Goal: Information Seeking & Learning: Compare options

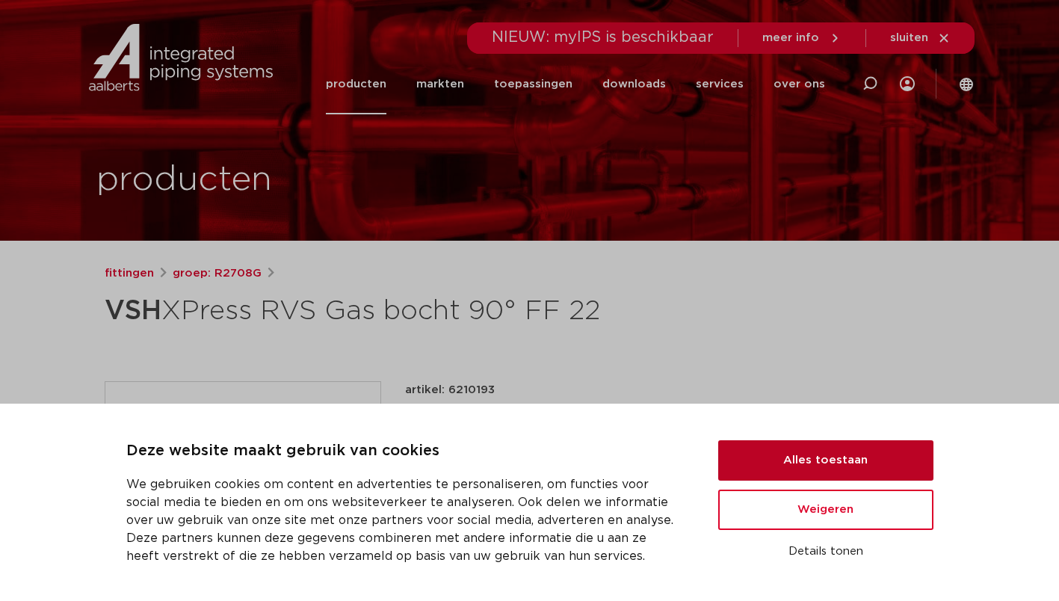
click at [805, 460] on button "Alles toestaan" at bounding box center [825, 460] width 215 height 40
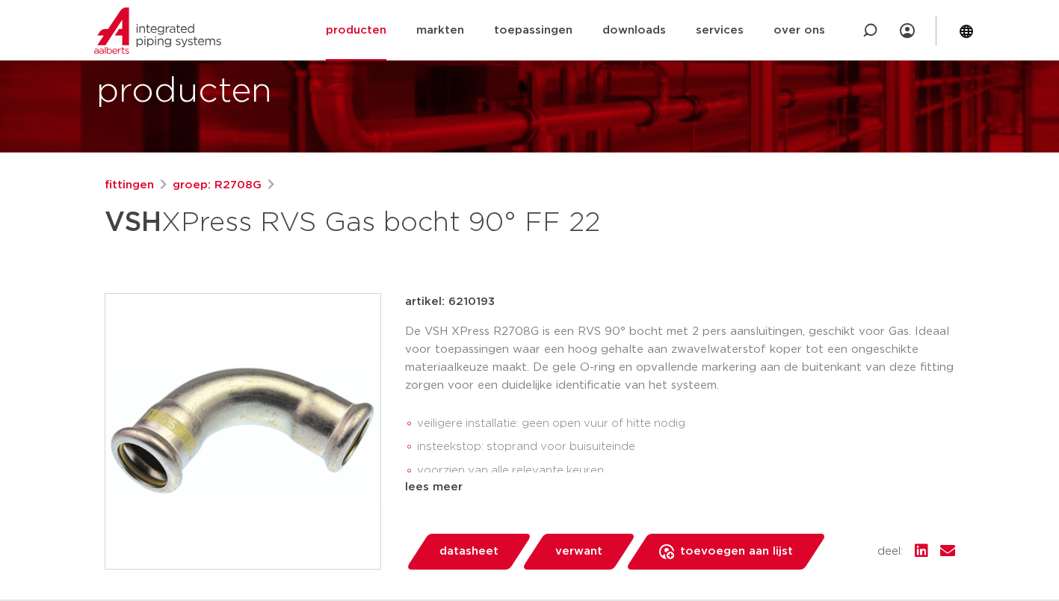
scroll to position [75, 0]
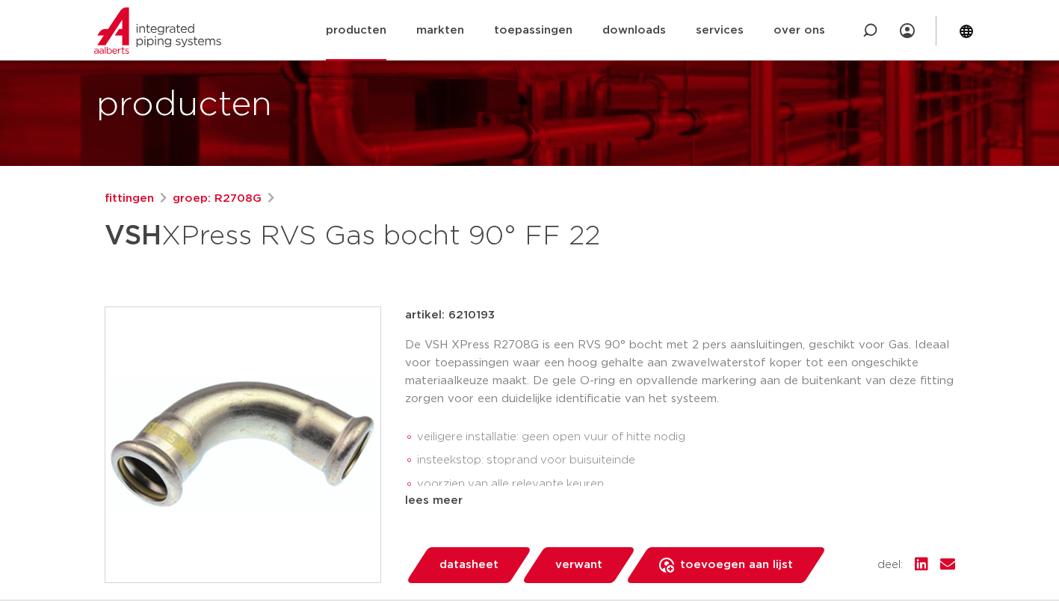
click at [379, 31] on link "producten" at bounding box center [356, 30] width 61 height 61
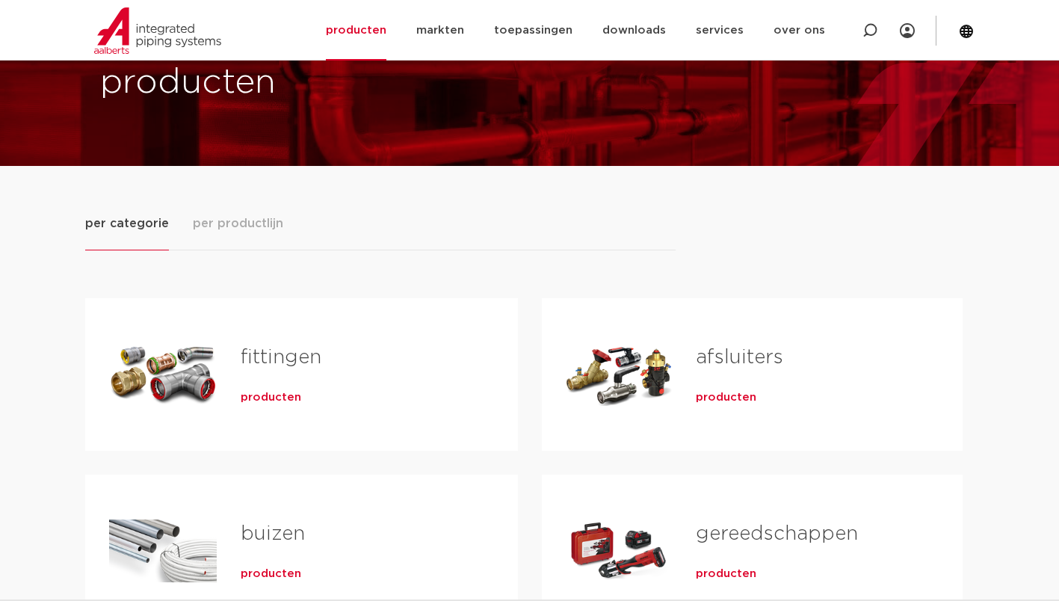
scroll to position [149, 0]
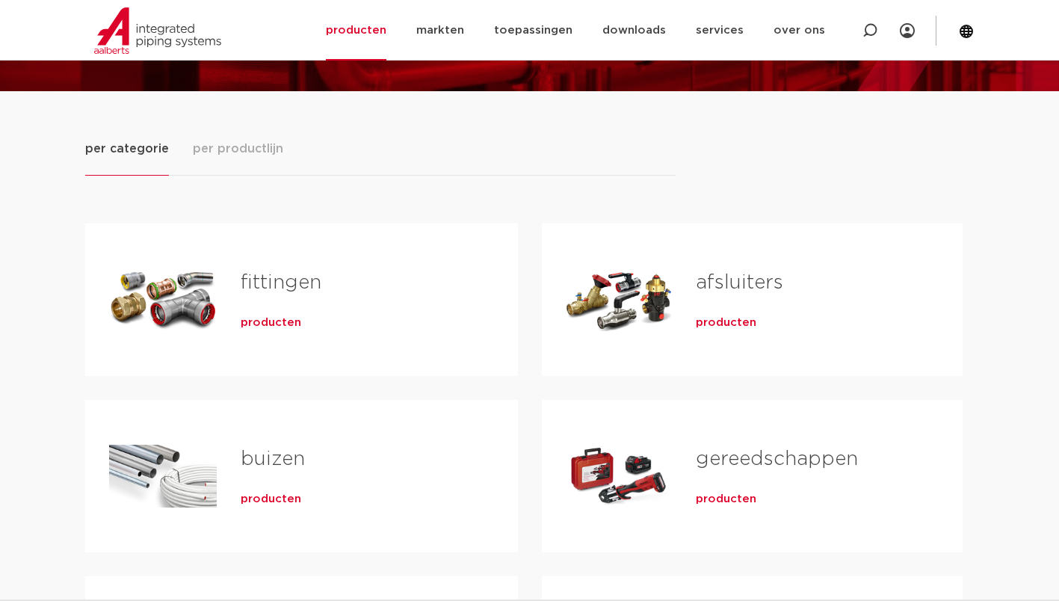
click at [278, 456] on link "buizen" at bounding box center [273, 458] width 64 height 19
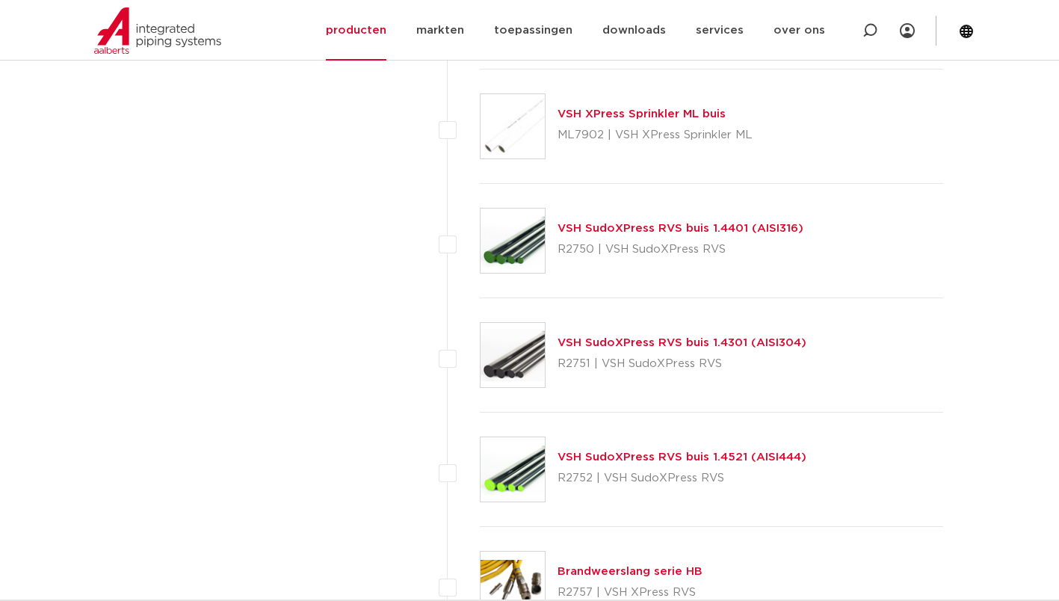
scroll to position [1868, 0]
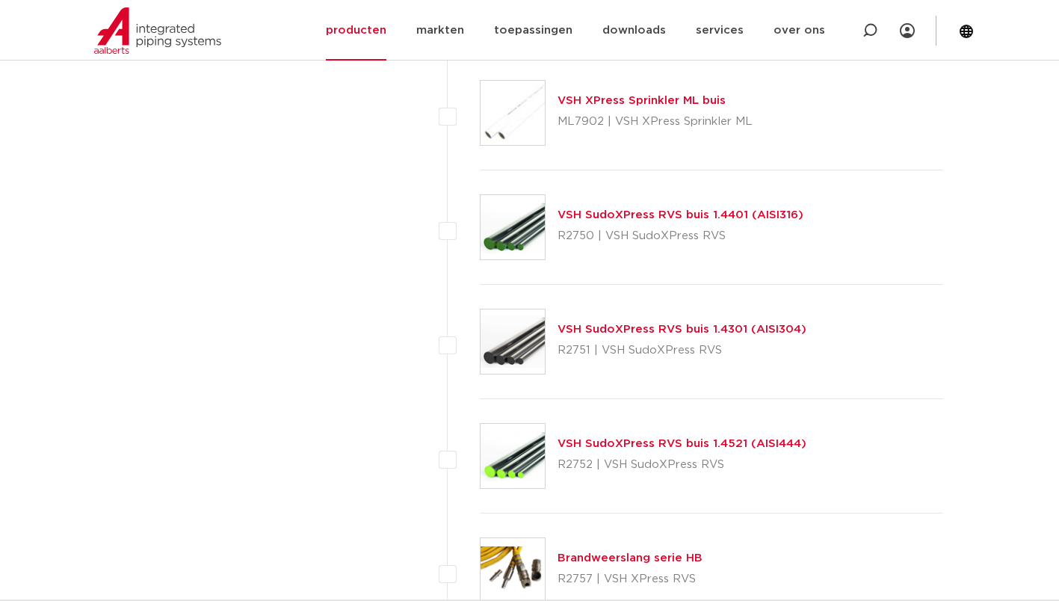
click at [642, 441] on link "VSH SudoXPress RVS buis 1.4521 (AISI444)" at bounding box center [681, 443] width 249 height 11
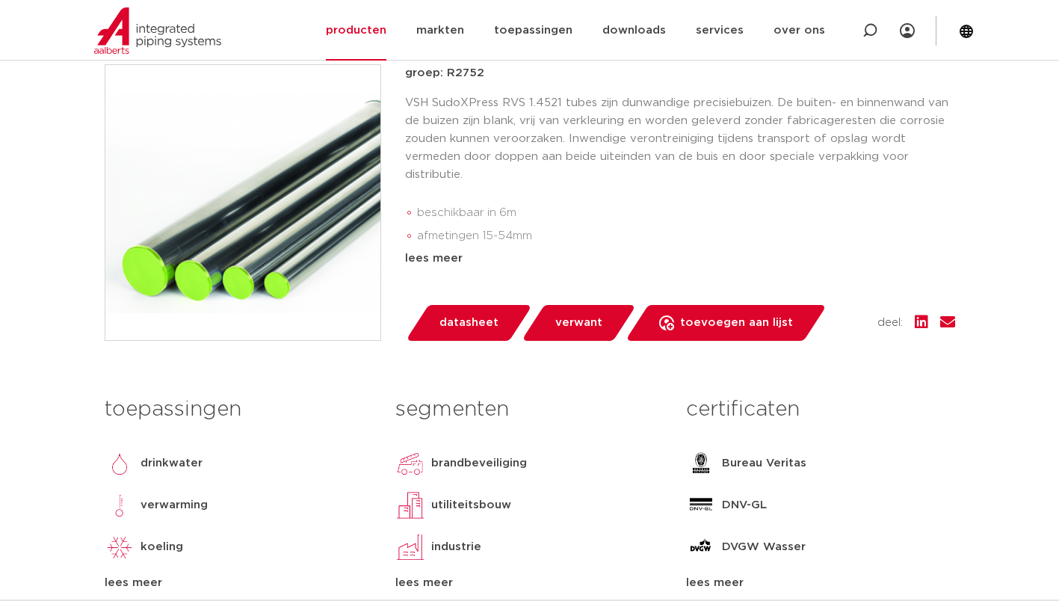
scroll to position [299, 0]
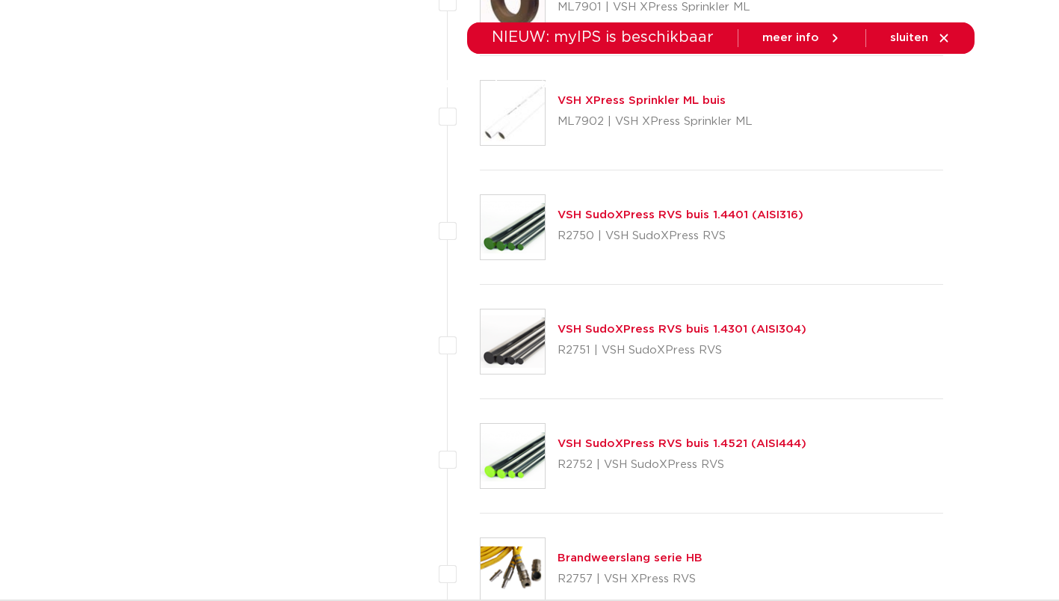
click at [594, 324] on link "VSH SudoXPress RVS buis 1.4301 (AISI304)" at bounding box center [681, 328] width 249 height 11
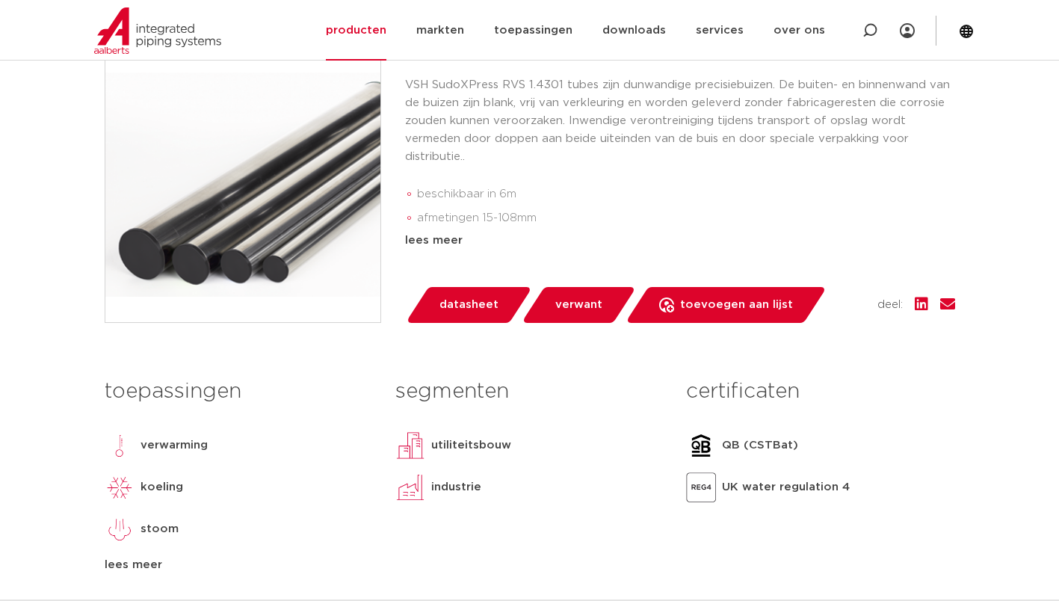
scroll to position [448, 0]
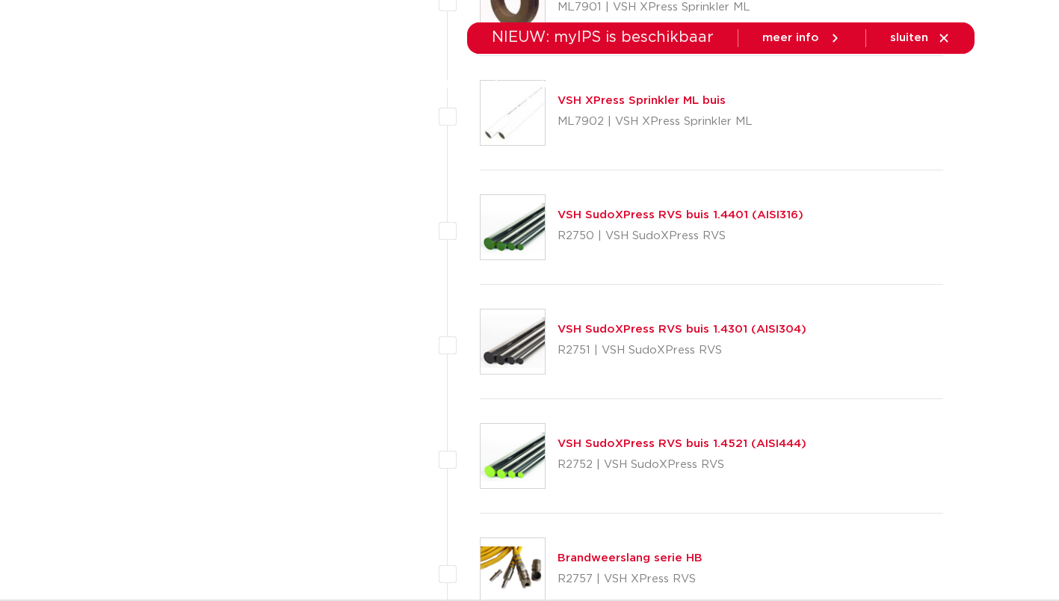
click at [639, 217] on link "VSH SudoXPress RVS buis 1.4401 (AISI316)" at bounding box center [680, 214] width 246 height 11
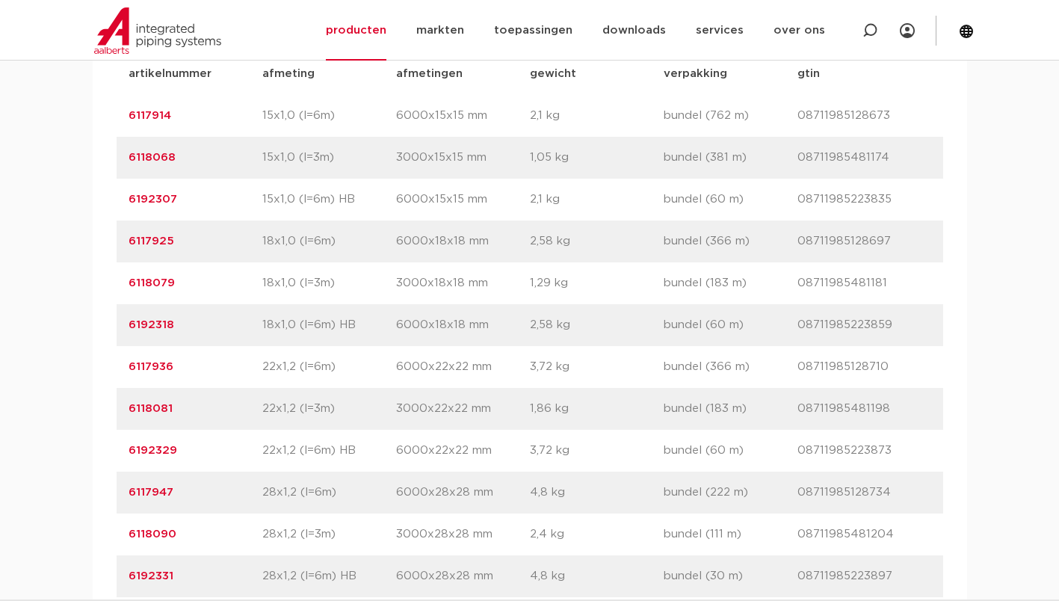
scroll to position [1046, 0]
